Goal: Task Accomplishment & Management: Manage account settings

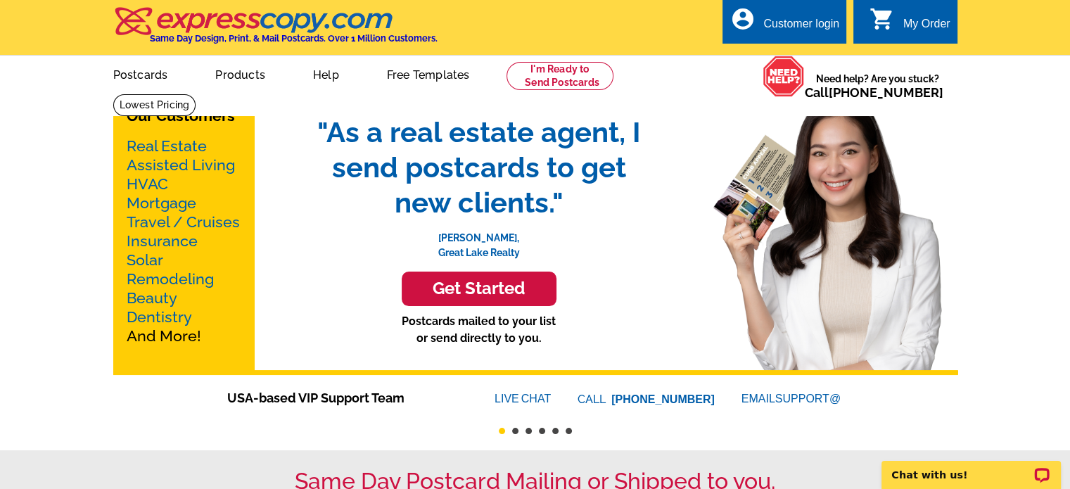
click at [805, 21] on div "Customer login" at bounding box center [801, 28] width 76 height 20
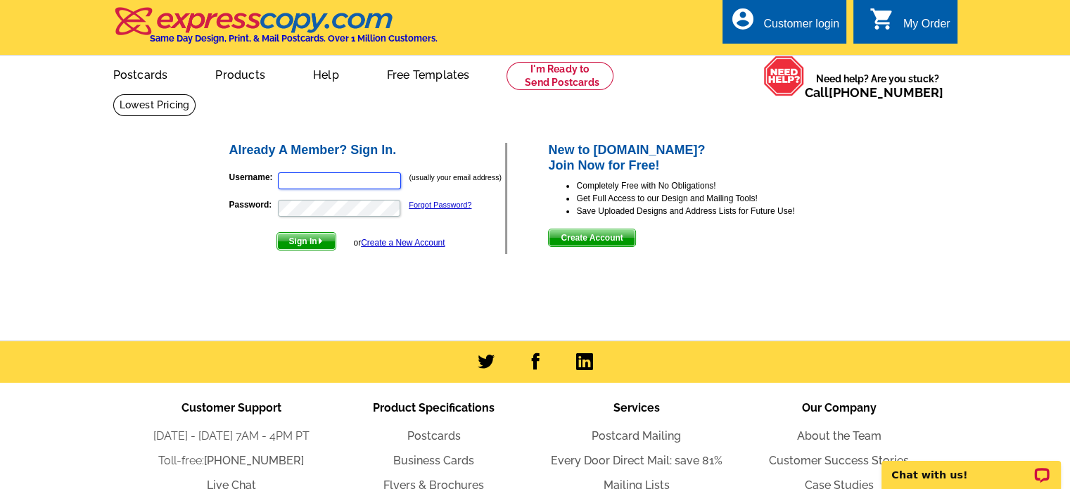
type input "[PERSON_NAME][EMAIL_ADDRESS][PERSON_NAME][DOMAIN_NAME]"
click at [317, 246] on span "Sign In" at bounding box center [306, 241] width 58 height 17
